Goal: Obtain resource: Download file/media

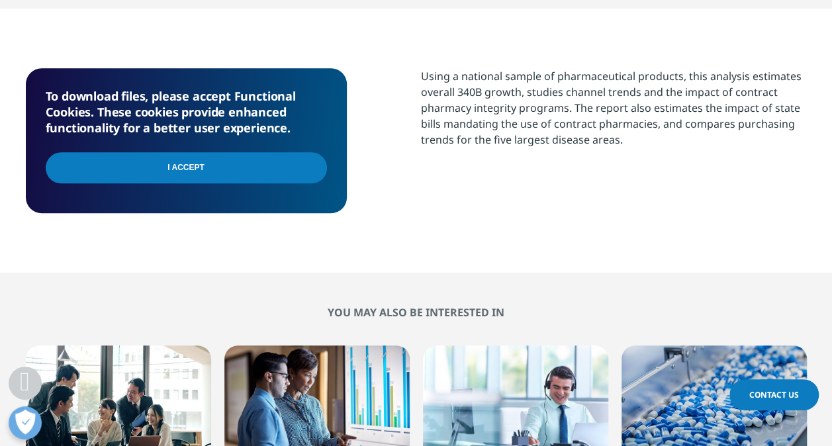
scroll to position [582, 0]
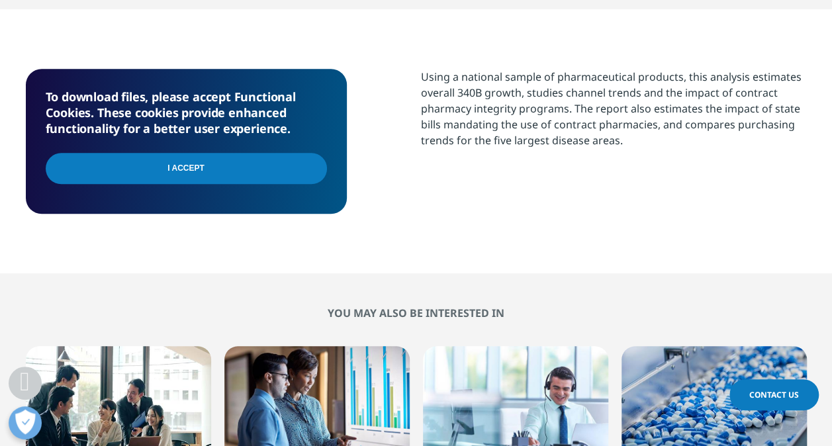
click at [263, 173] on input "I Accept" at bounding box center [186, 168] width 281 height 31
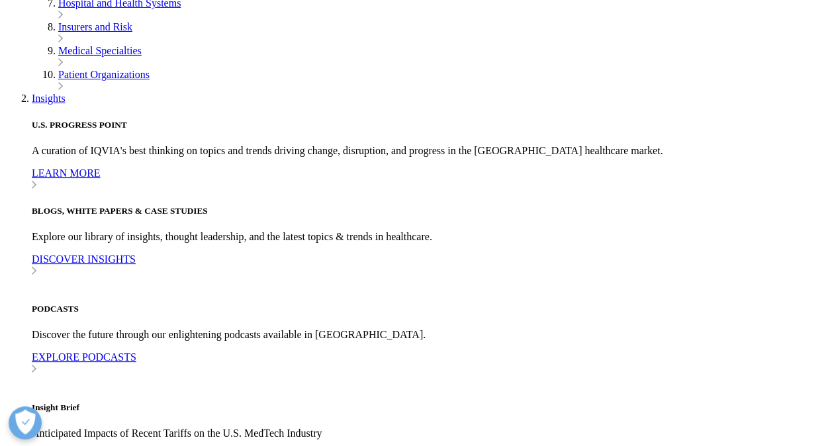
scroll to position [554, 0]
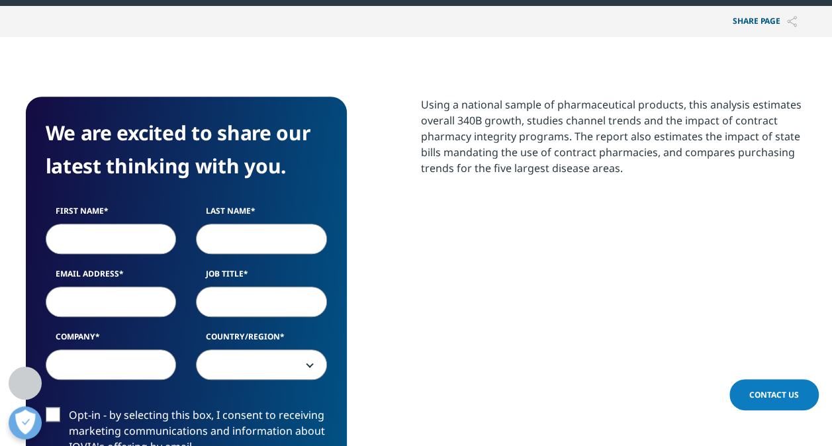
click at [122, 229] on input "First Name" at bounding box center [111, 239] width 131 height 30
type input "Julia"
type input "Ransom"
type input "julia.ransom@zs.com"
select select "[GEOGRAPHIC_DATA]"
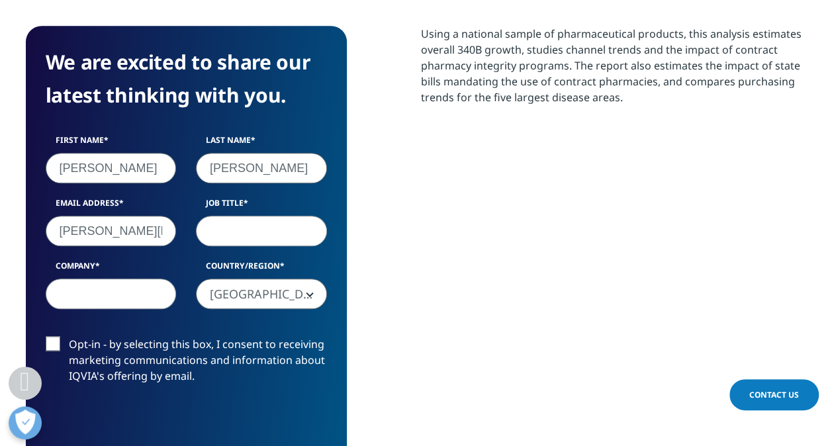
scroll to position [625, 0]
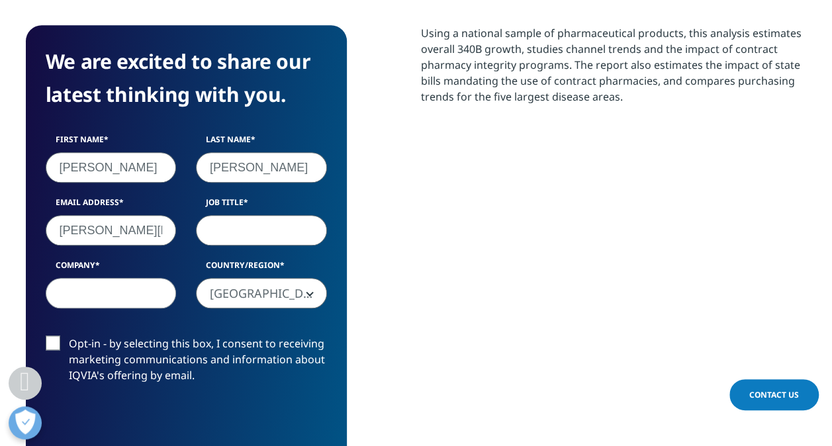
click at [241, 236] on input "Job Title" at bounding box center [261, 230] width 131 height 30
type input "Associate"
click at [118, 298] on input "Company" at bounding box center [111, 293] width 131 height 30
click at [139, 296] on input "ZS" at bounding box center [111, 293] width 131 height 30
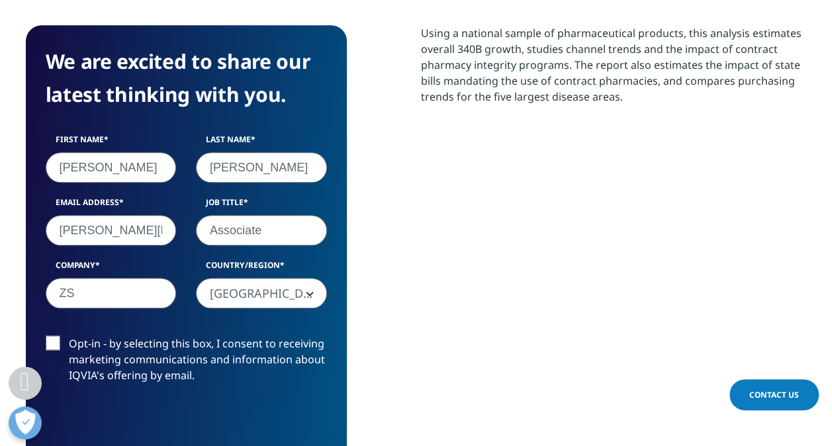
type input "ZS"
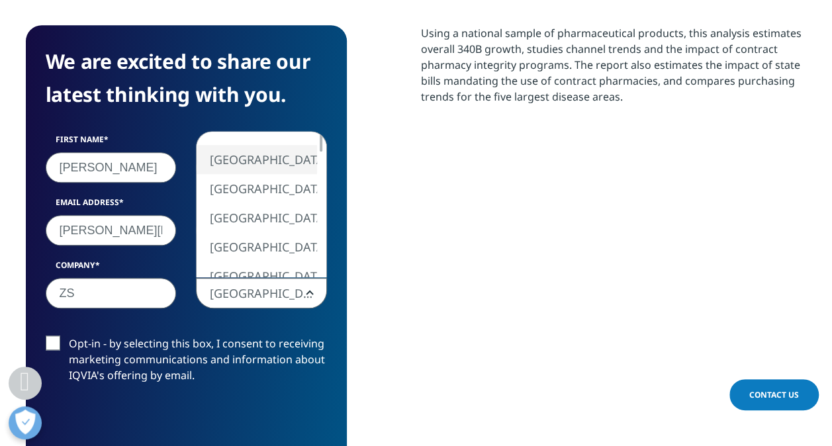
click at [246, 296] on span "[GEOGRAPHIC_DATA]" at bounding box center [262, 294] width 130 height 30
click at [361, 308] on div "We are excited to share our latest thinking with you. First Name Julia Last Nam…" at bounding box center [416, 281] width 781 height 512
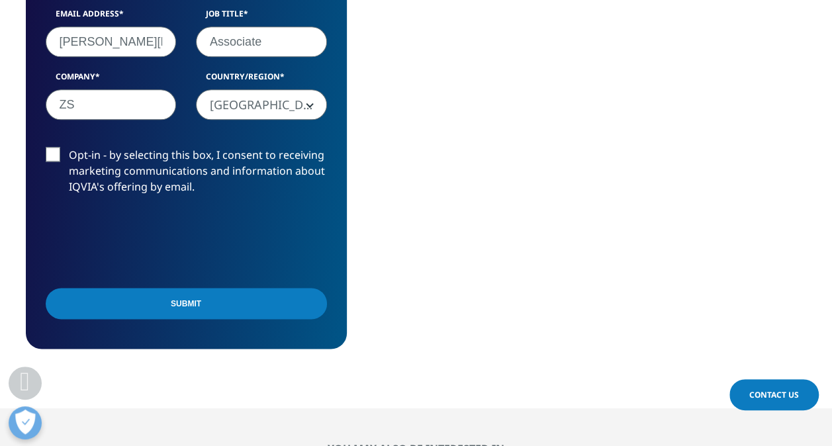
scroll to position [814, 0]
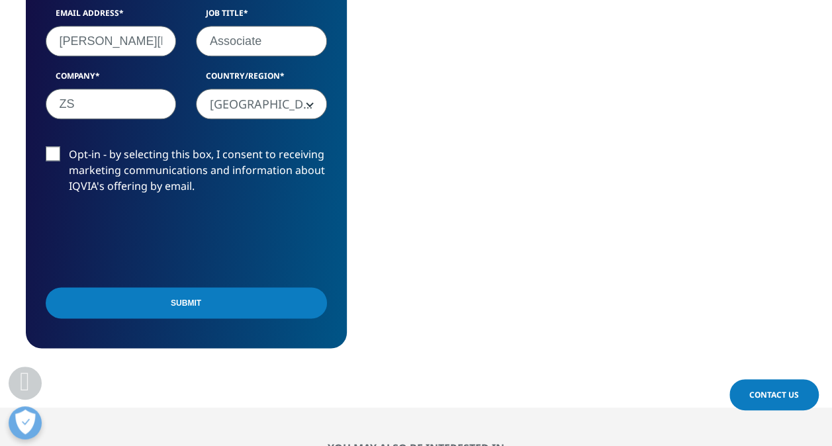
click at [241, 304] on input "Submit" at bounding box center [186, 302] width 281 height 31
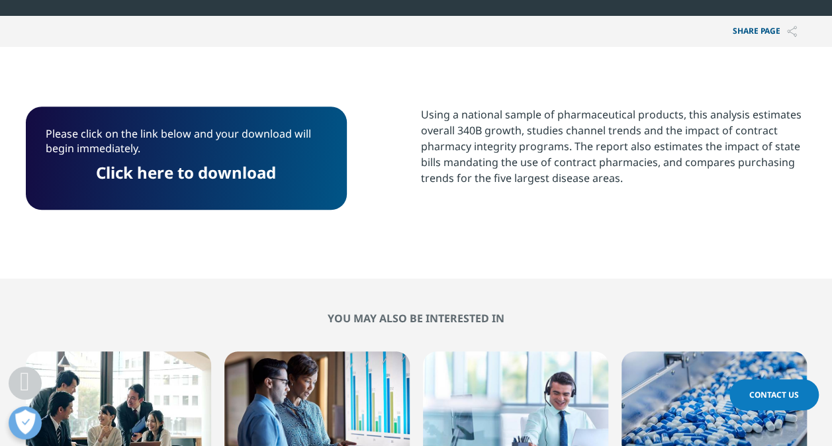
scroll to position [535, 0]
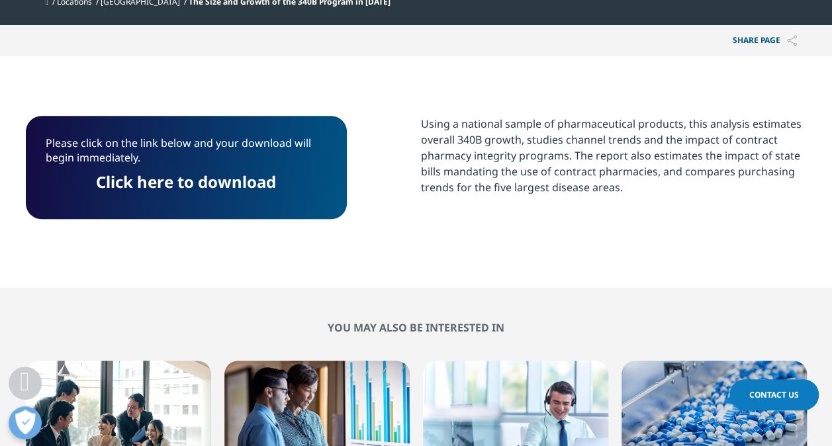
click at [189, 185] on link "Click here to download" at bounding box center [186, 182] width 180 height 22
